Goal: Task Accomplishment & Management: Manage account settings

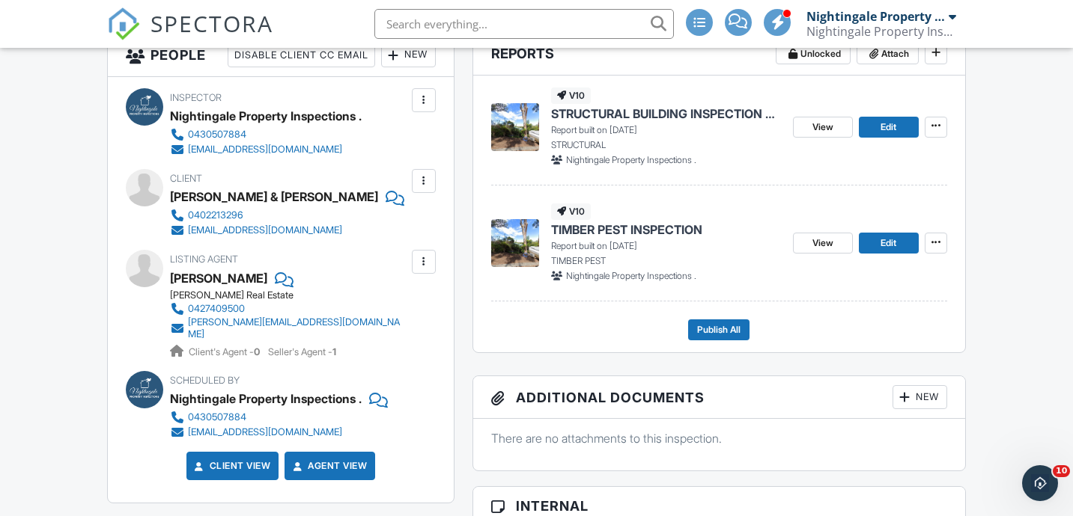
scroll to position [409, 0]
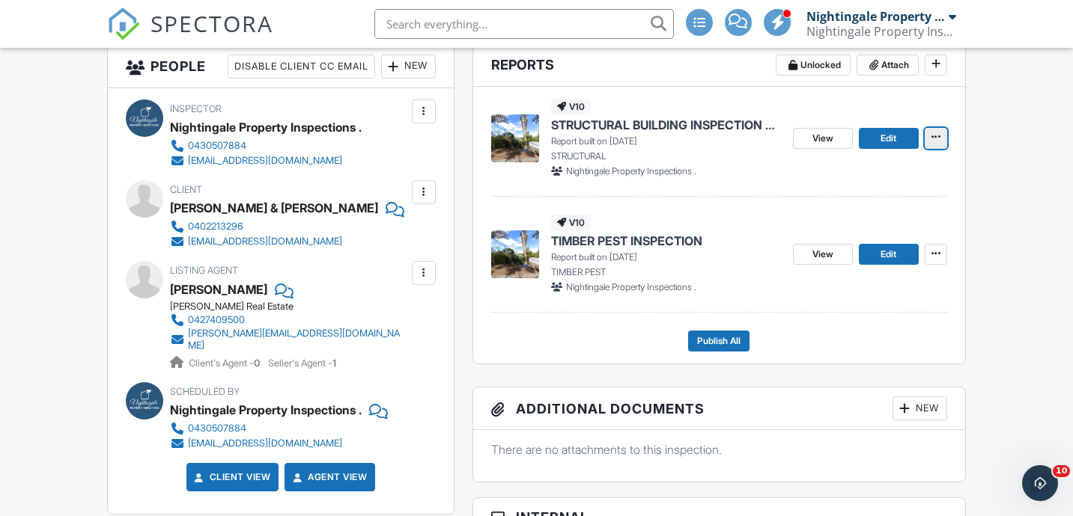
click at [936, 138] on icon at bounding box center [935, 137] width 9 height 10
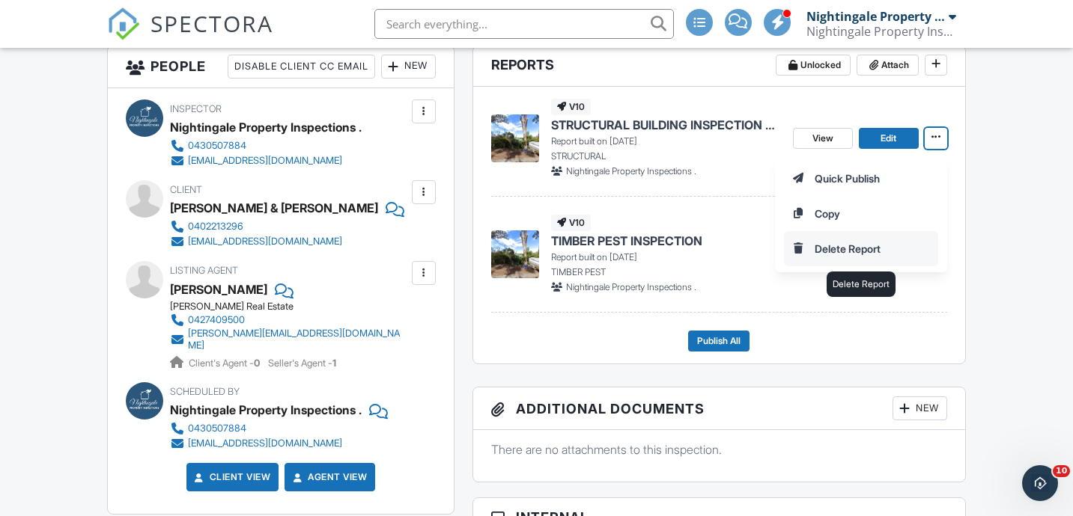
click at [844, 253] on input "Delete Report" at bounding box center [860, 249] width 153 height 34
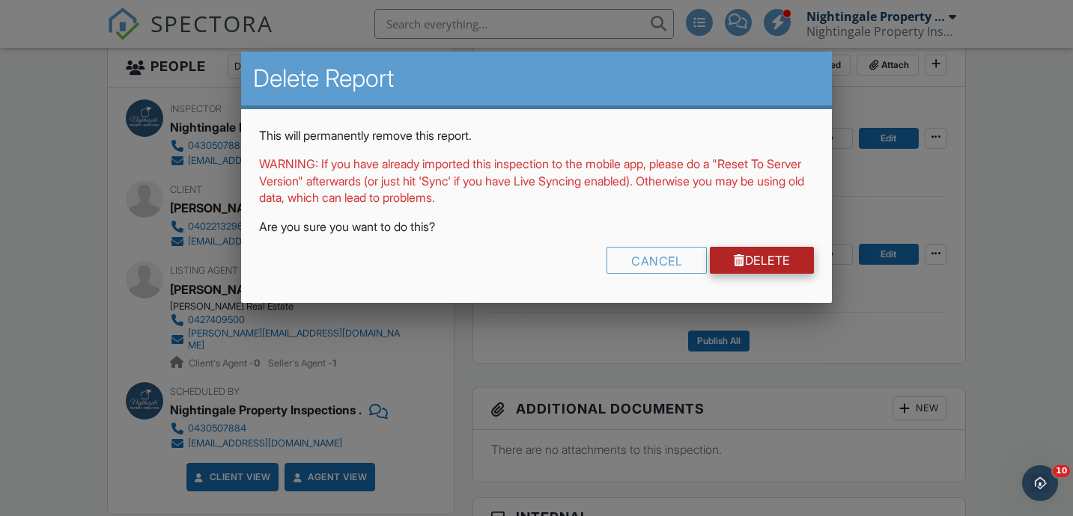
click at [774, 259] on link "Delete" at bounding box center [762, 260] width 104 height 27
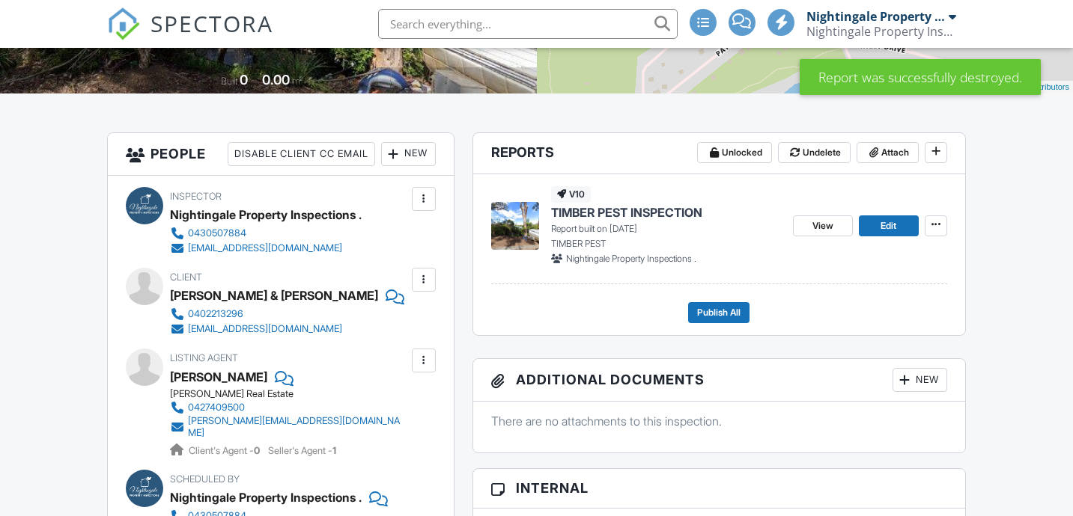
scroll to position [320, 0]
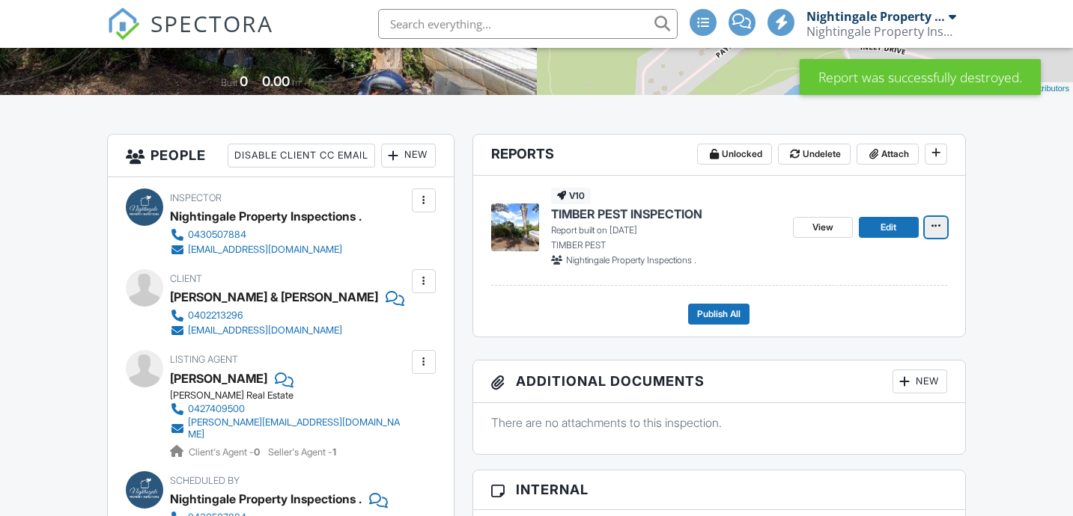
click at [939, 229] on icon at bounding box center [935, 226] width 9 height 10
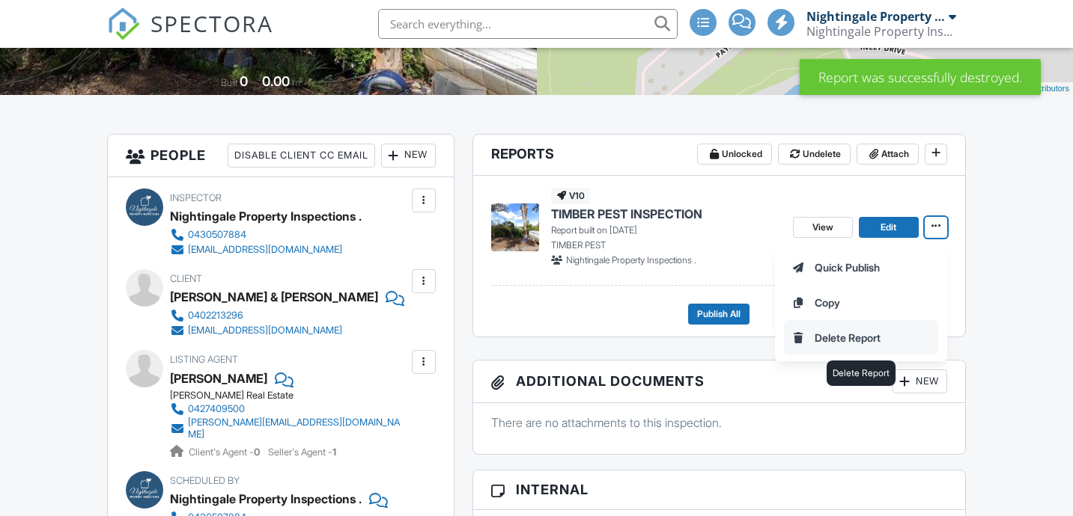
click at [862, 341] on input "Delete Report" at bounding box center [860, 338] width 153 height 34
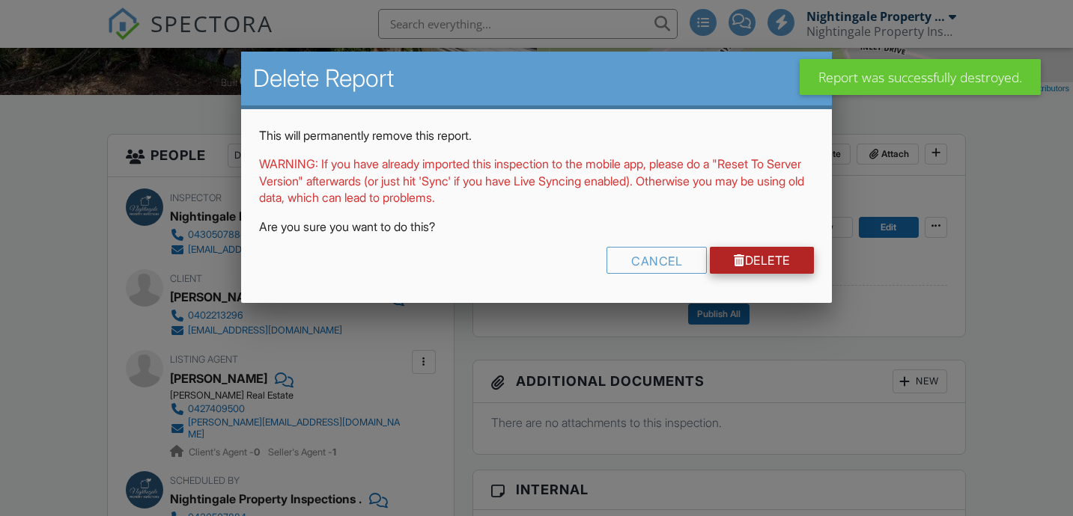
click at [769, 259] on link "Delete" at bounding box center [762, 260] width 104 height 27
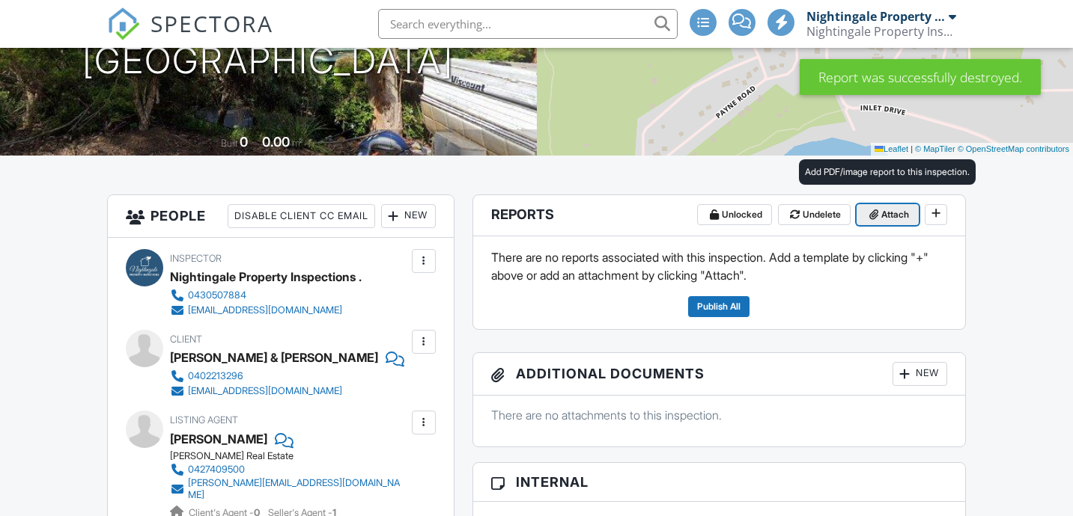
click at [889, 220] on span "Attach" at bounding box center [895, 214] width 28 height 15
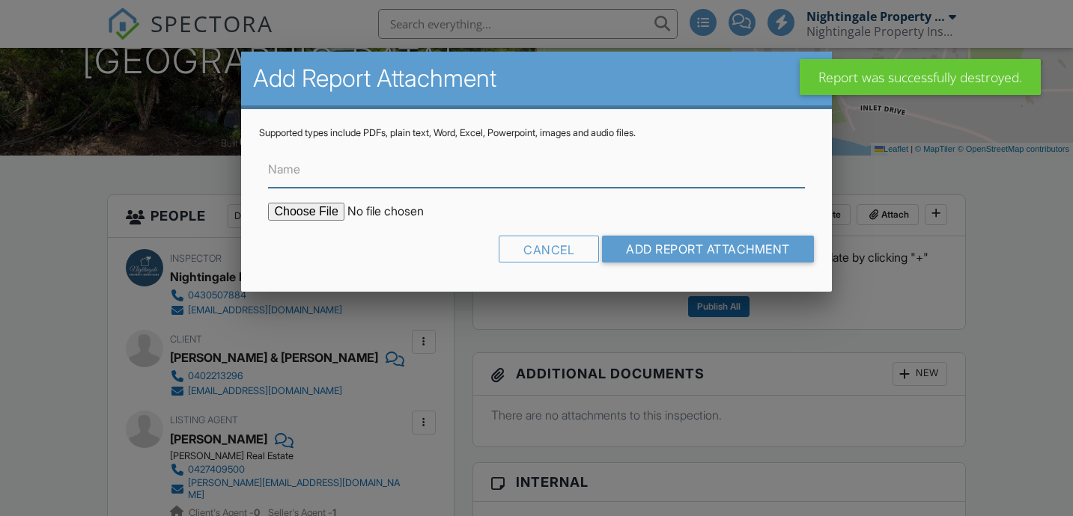
click at [583, 178] on input "Name" at bounding box center [536, 169] width 536 height 37
click at [460, 177] on input "Name" at bounding box center [536, 169] width 536 height 37
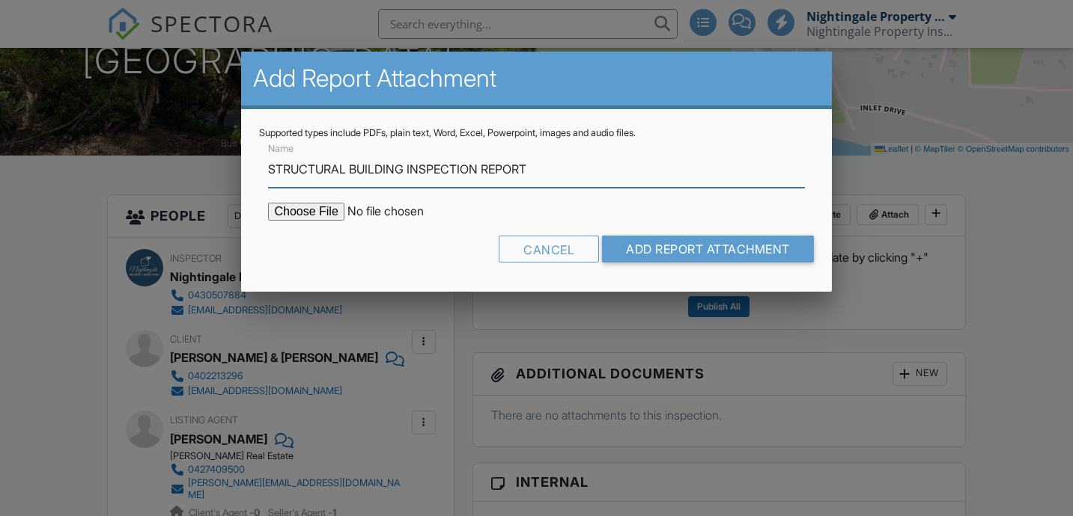
type input "STRUCTURAL BUILDING INSPECTION REPORT"
click at [304, 212] on input "file" at bounding box center [395, 212] width 254 height 18
type input "C:\fakepath\49_Bracknell_Build_9-26-25.hzf.hzf.hzf.hzf.hzf.pdf"
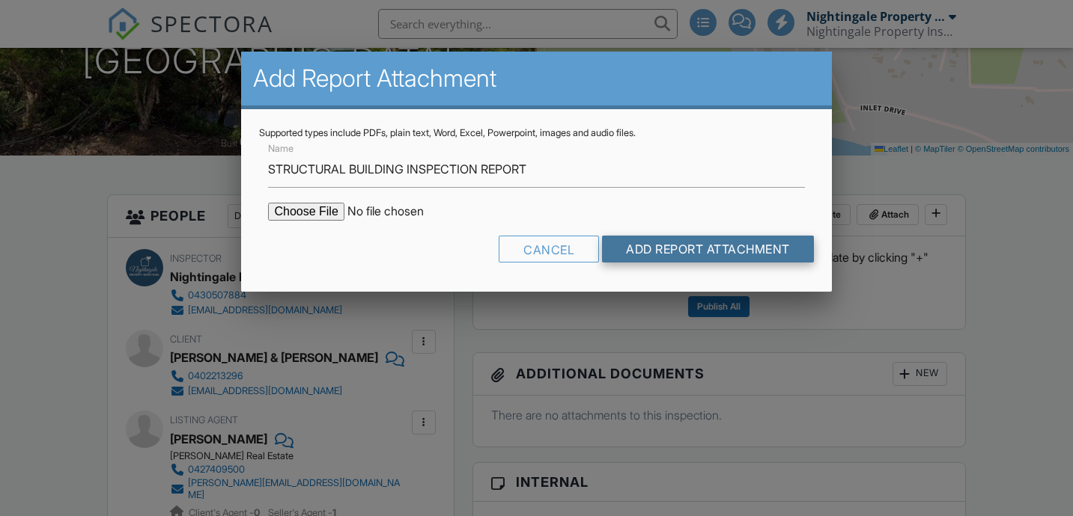
click at [723, 248] on input "Add Report Attachment" at bounding box center [708, 249] width 212 height 27
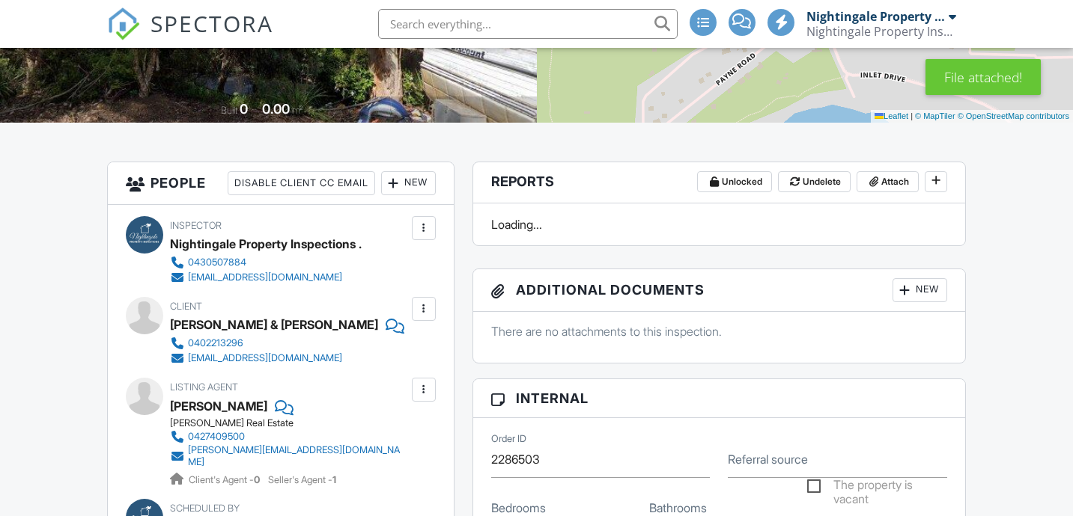
scroll to position [356, 0]
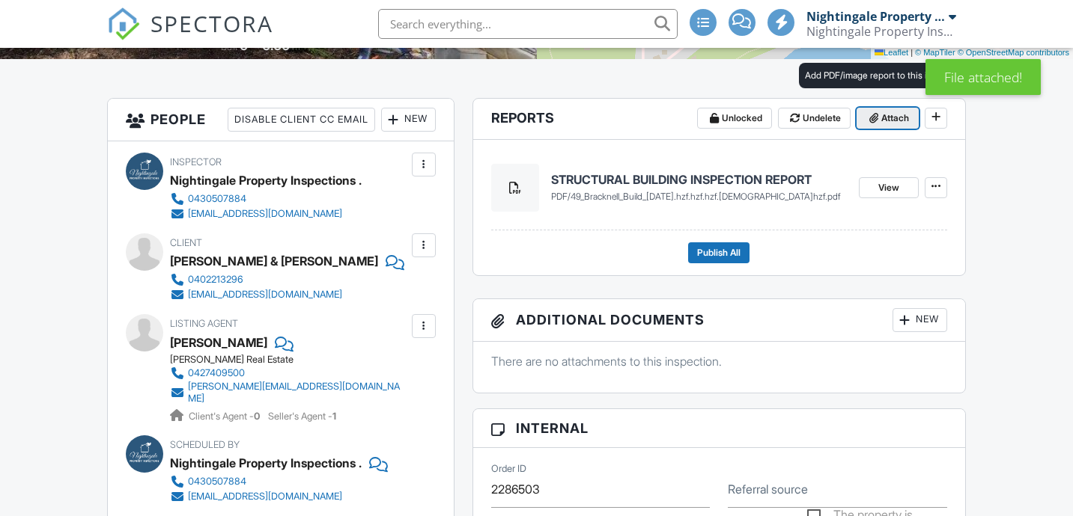
click at [896, 122] on span "Attach" at bounding box center [895, 118] width 28 height 15
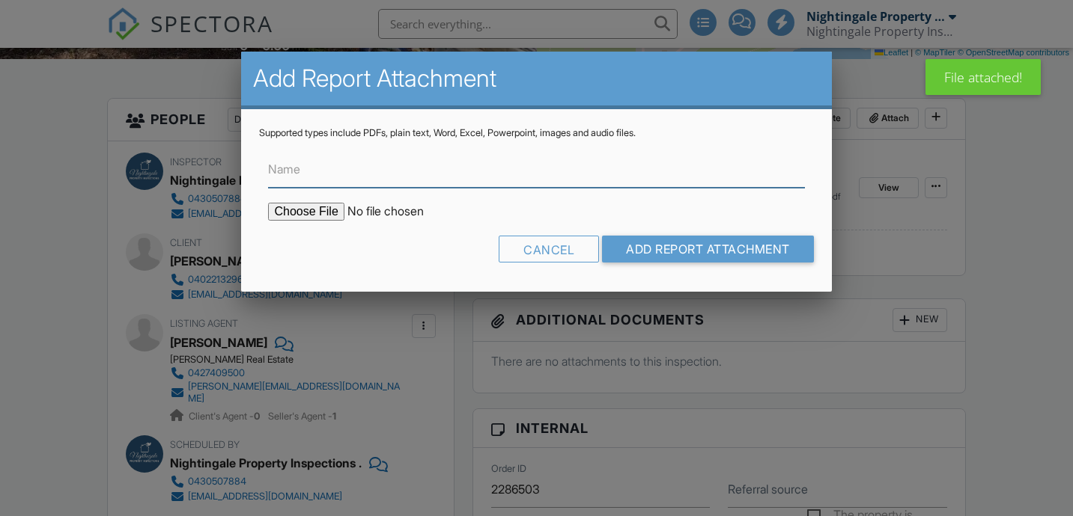
click at [628, 180] on input "Name" at bounding box center [536, 169] width 536 height 37
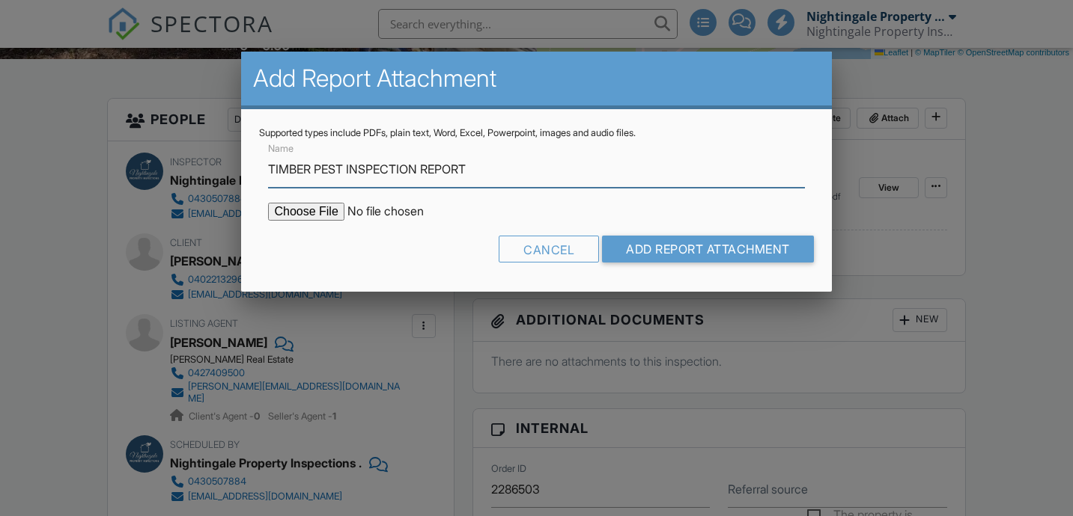
type input "TIMBER PEST INSPECTION REPORT"
click at [311, 210] on input "file" at bounding box center [395, 212] width 254 height 18
type input "C:\fakepath\49_Bracknell_Pest_9-26-25.hzf.hzf.hzf.hzf.hzf.pdf"
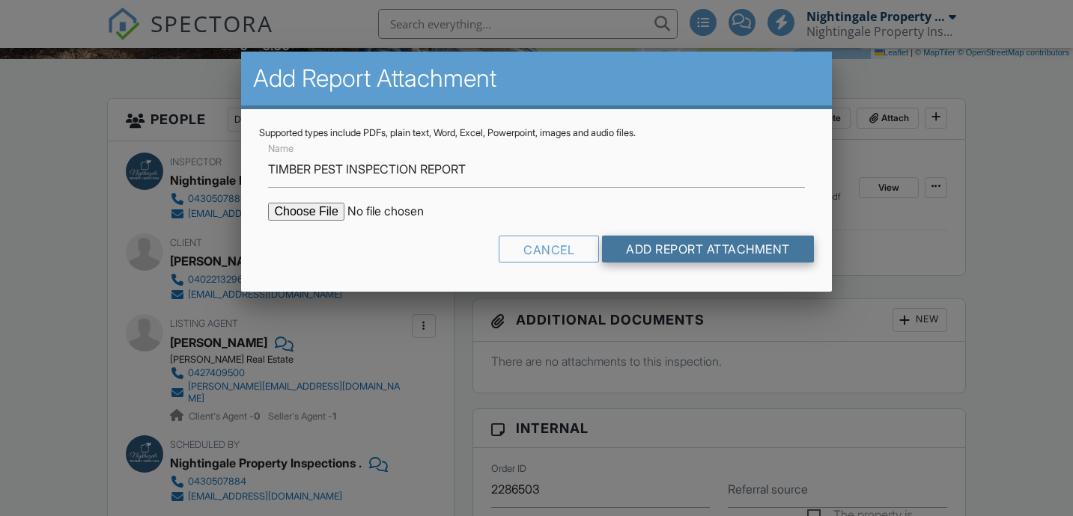
click at [644, 239] on input "Add Report Attachment" at bounding box center [708, 249] width 212 height 27
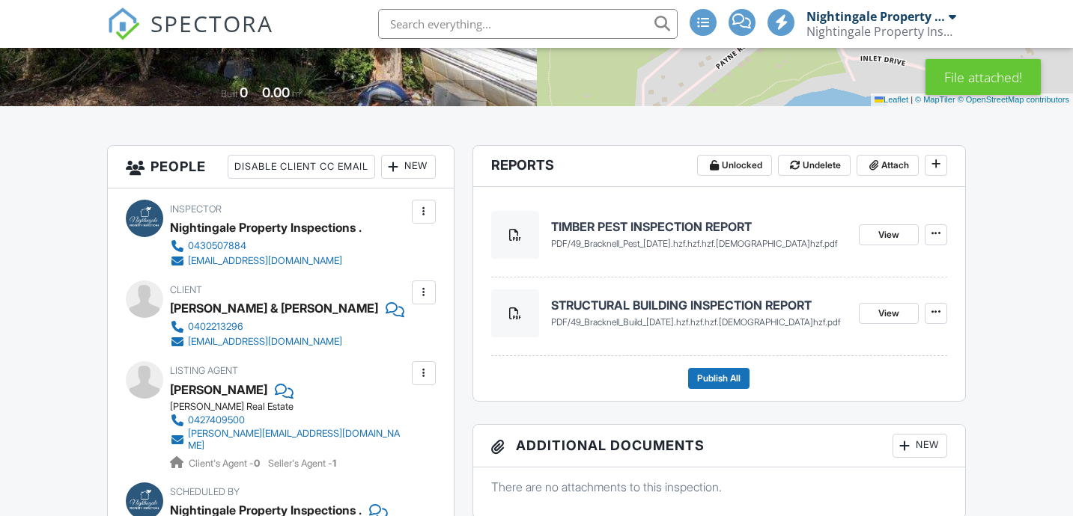
scroll to position [313, 0]
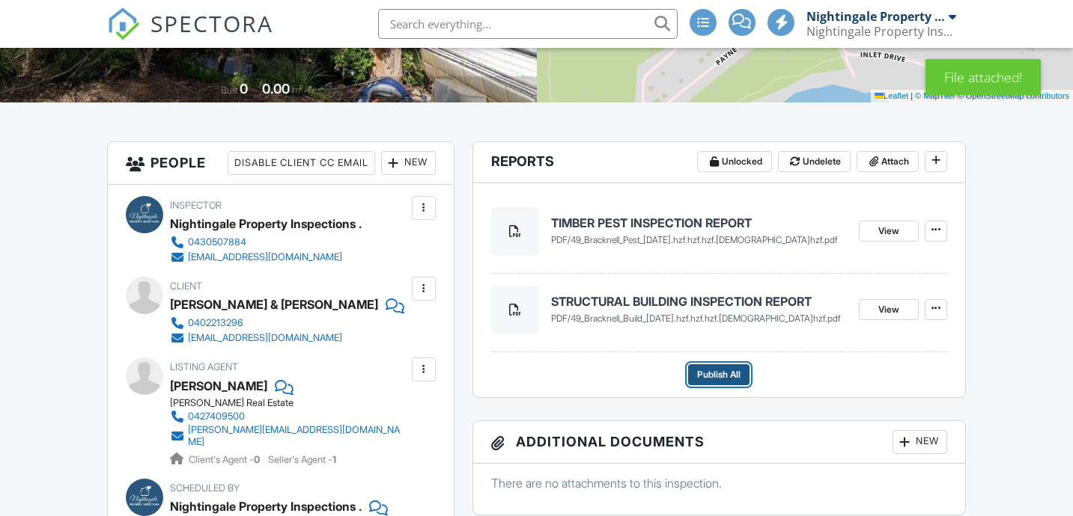
click at [729, 372] on span "Publish All" at bounding box center [718, 375] width 43 height 15
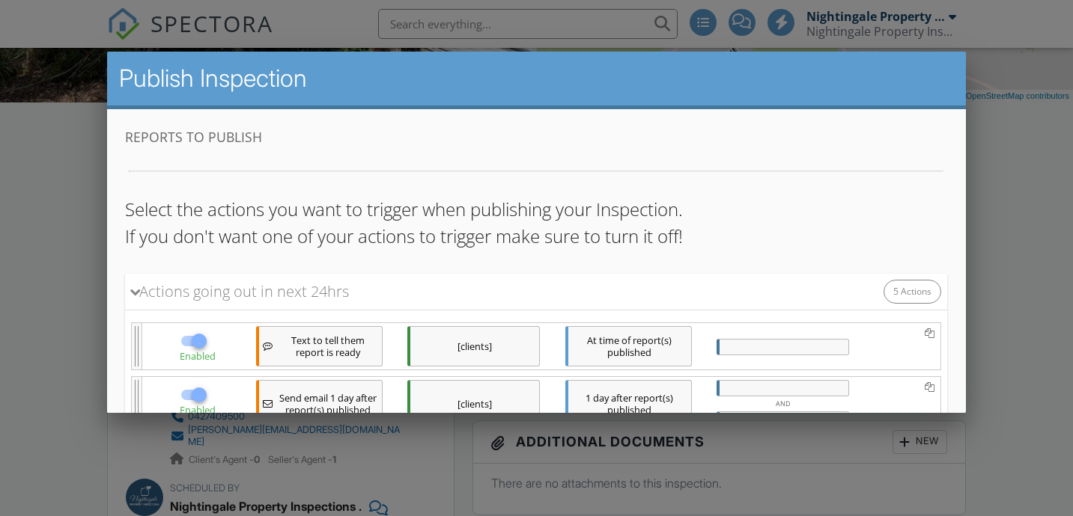
scroll to position [391, 0]
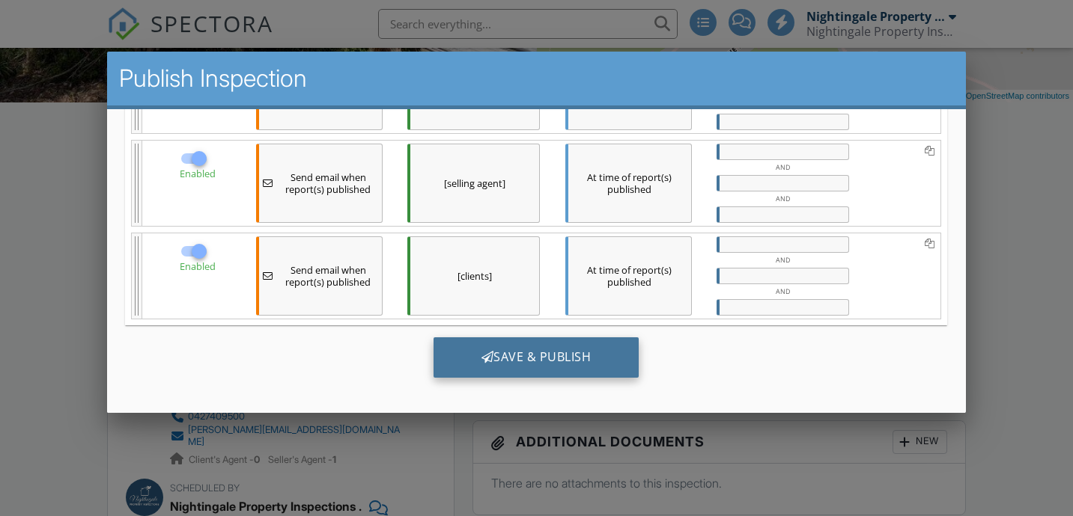
click at [516, 353] on div "Save & Publish" at bounding box center [536, 358] width 206 height 40
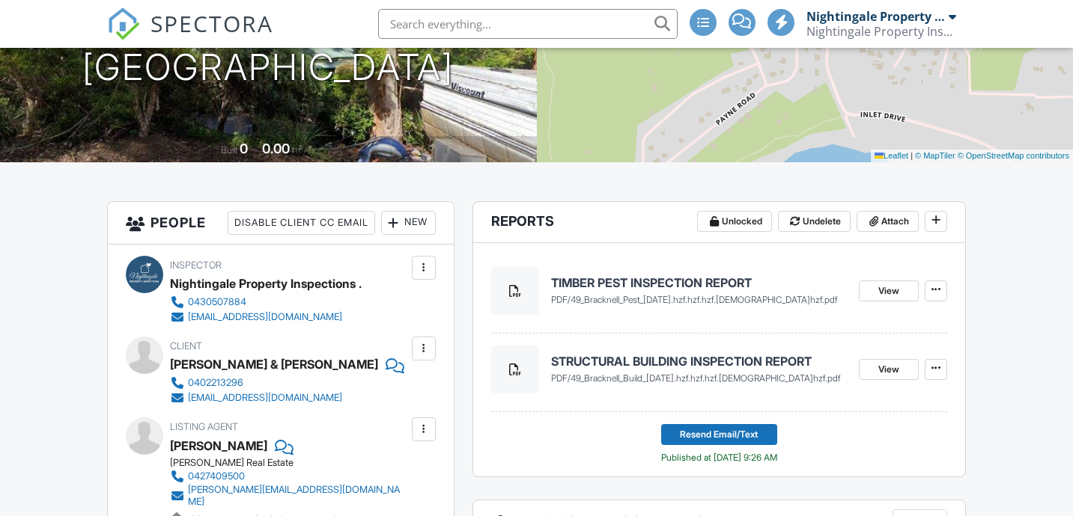
scroll to position [302, 0]
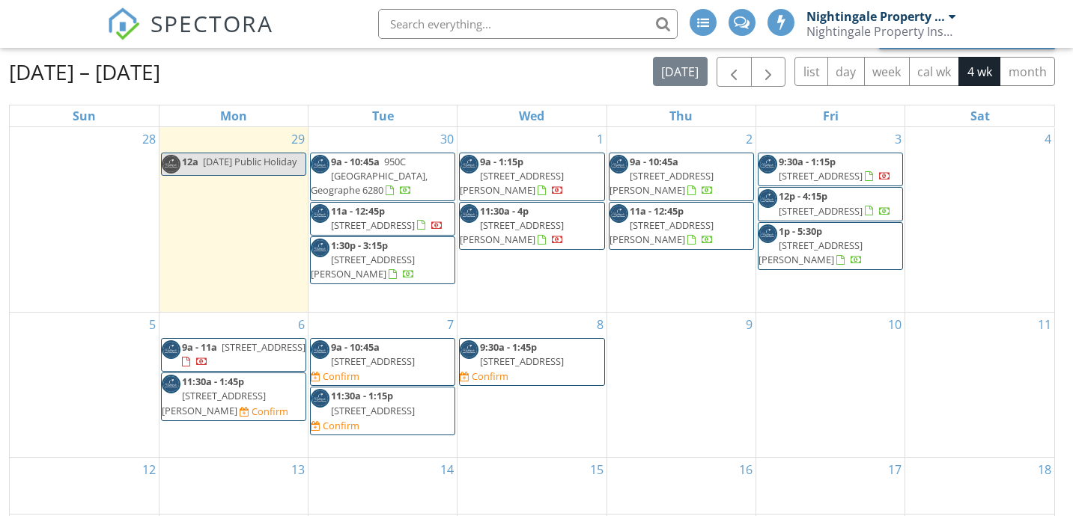
scroll to position [214, 0]
